Goal: Transaction & Acquisition: Purchase product/service

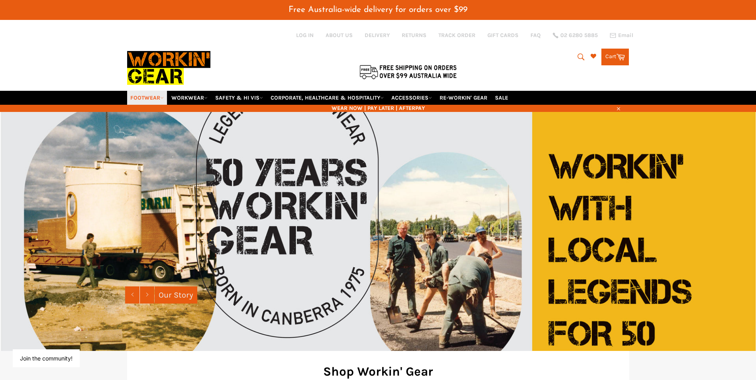
click at [161, 94] on link "FOOTWEAR" at bounding box center [147, 98] width 40 height 14
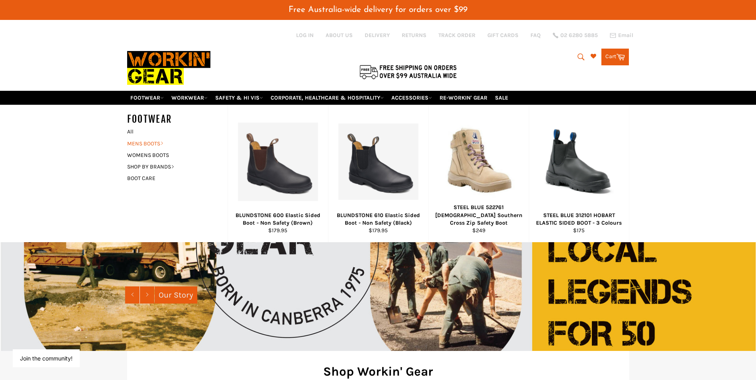
click at [155, 144] on link "MENS BOOTS" at bounding box center [171, 144] width 96 height 12
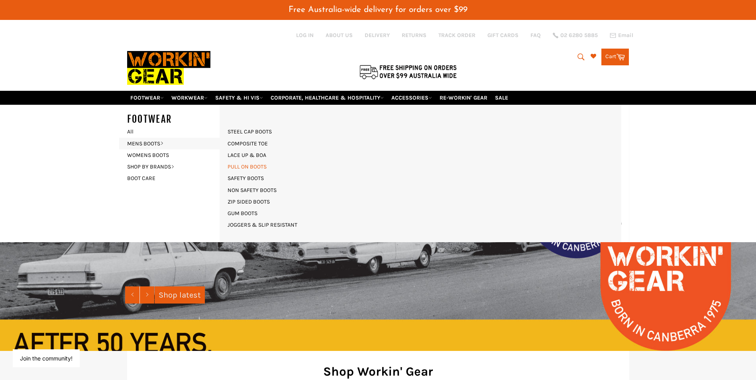
click at [257, 168] on link "PULL ON BOOTS" at bounding box center [247, 167] width 47 height 12
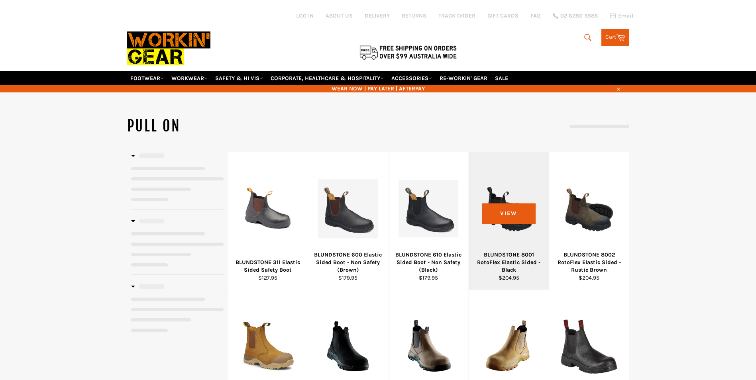
select select "**********"
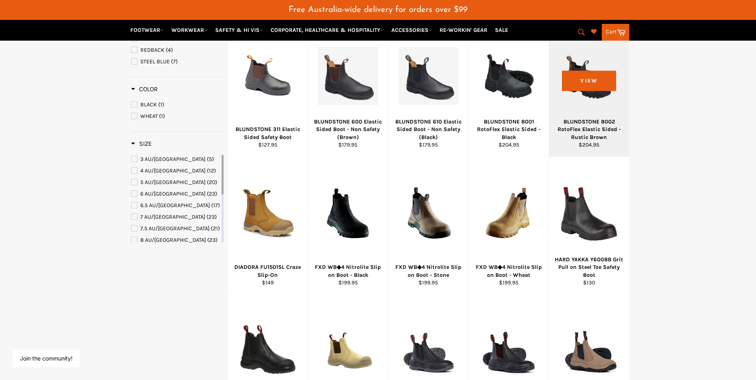
scroll to position [159, 0]
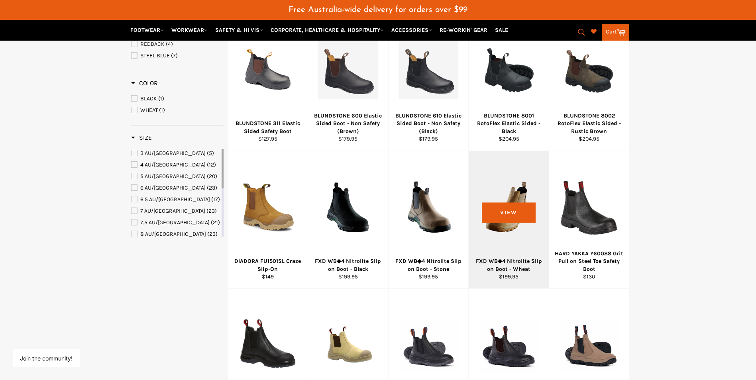
click at [505, 226] on div "View" at bounding box center [509, 220] width 80 height 138
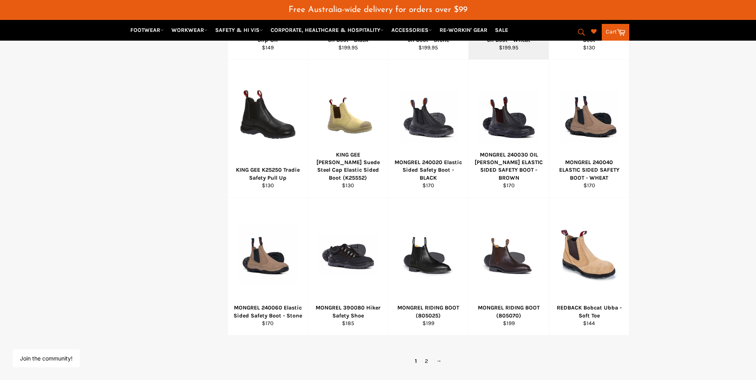
scroll to position [399, 0]
